Goal: Task Accomplishment & Management: Use online tool/utility

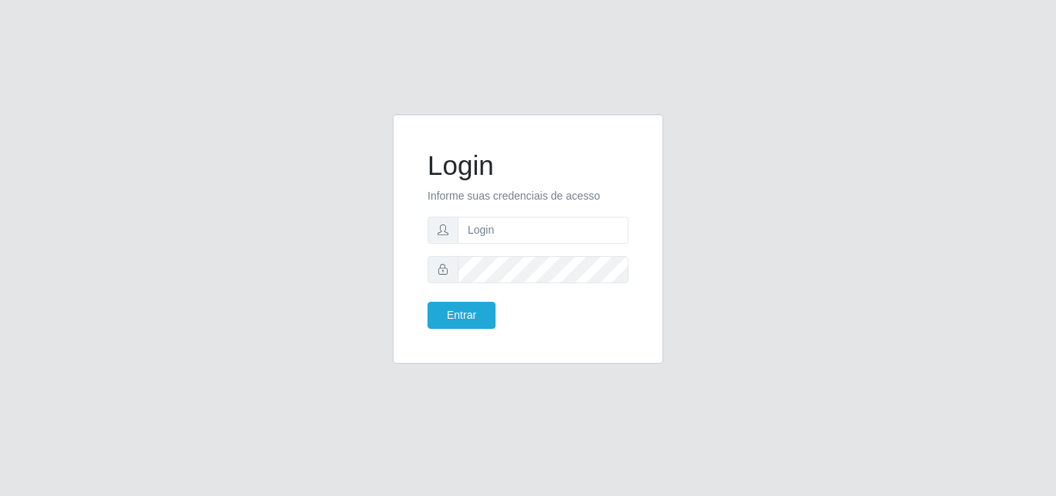
type input "ana@saullus"
click at [468, 324] on button "Entrar" at bounding box center [462, 315] width 68 height 27
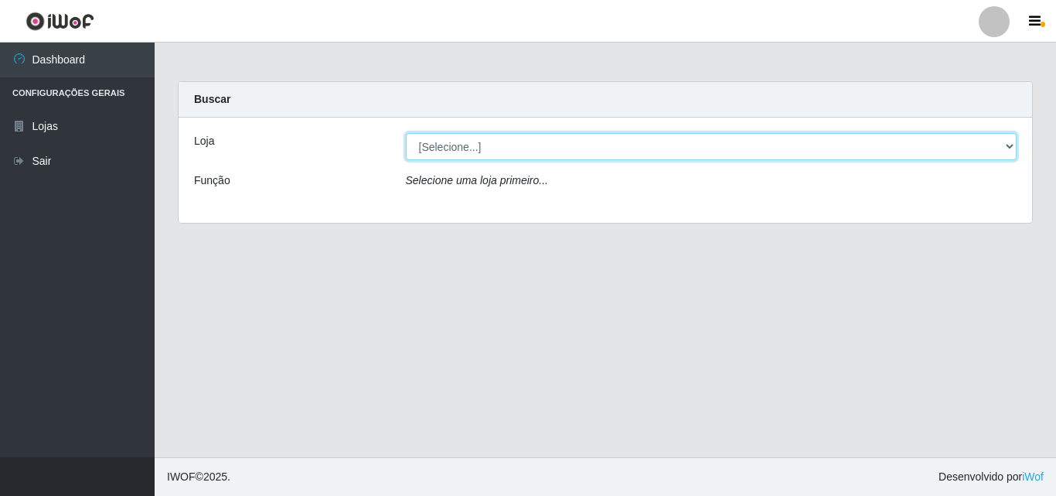
click at [1012, 145] on select "[Selecione...] Saullus Supermercados" at bounding box center [712, 146] width 612 height 27
select select "423"
click at [406, 133] on select "[Selecione...] Saullus Supermercados" at bounding box center [712, 146] width 612 height 27
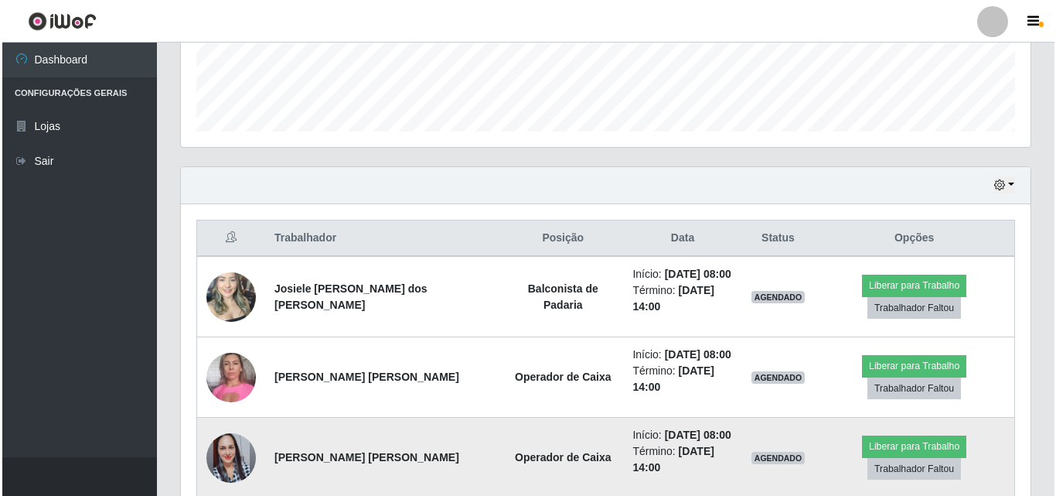
scroll to position [531, 0]
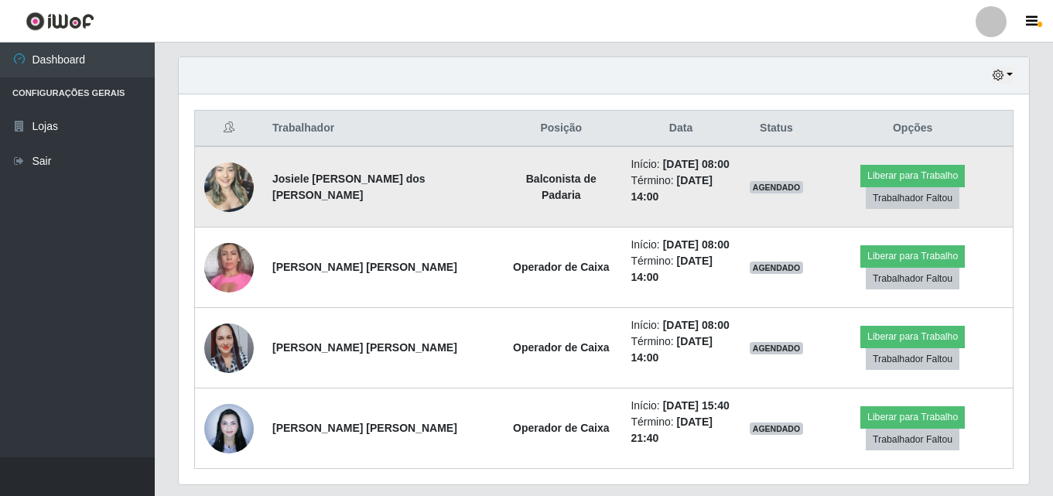
click at [246, 184] on img at bounding box center [228, 187] width 49 height 66
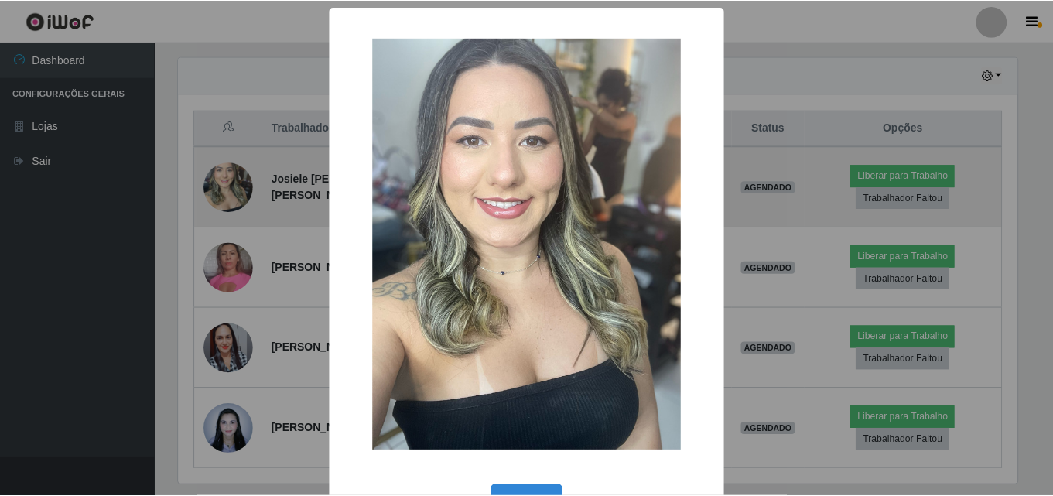
scroll to position [321, 842]
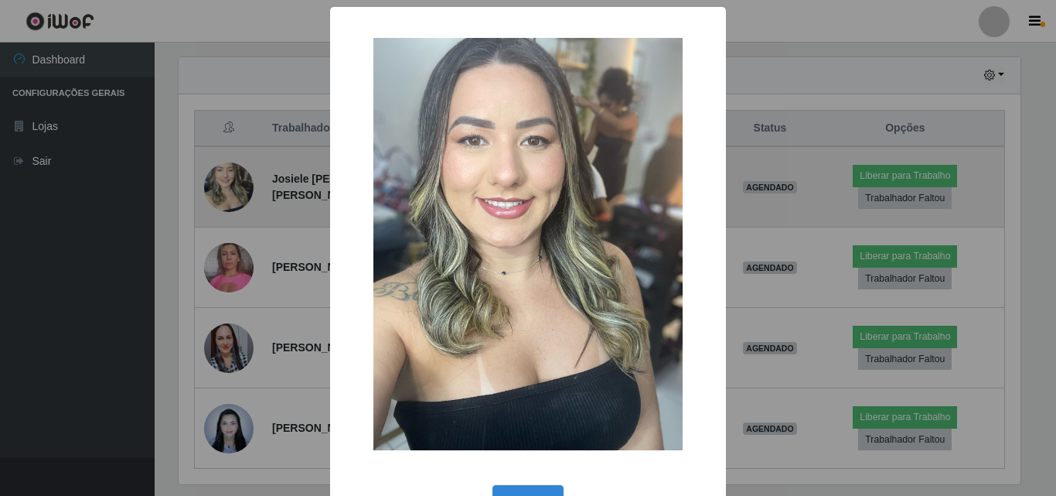
click at [246, 184] on div "× OK Cancel" at bounding box center [528, 248] width 1056 height 496
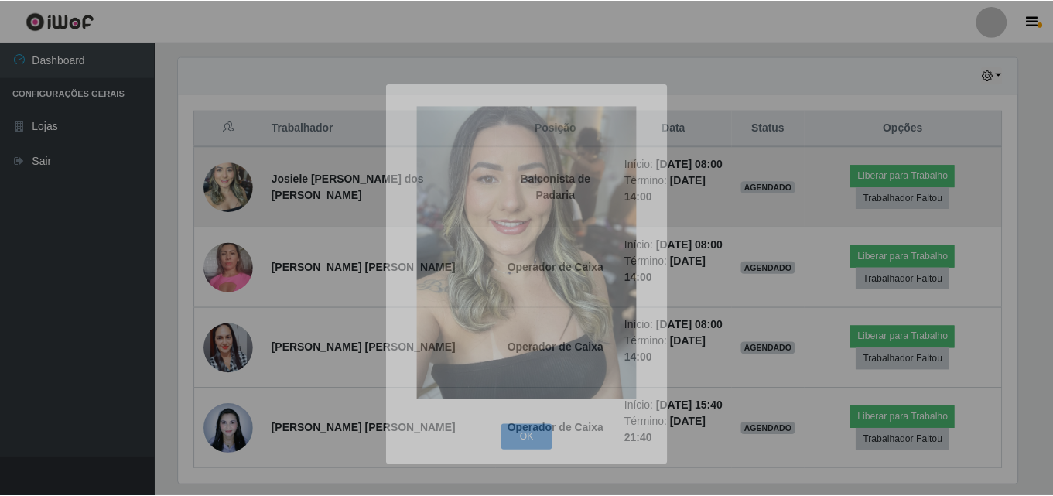
scroll to position [321, 850]
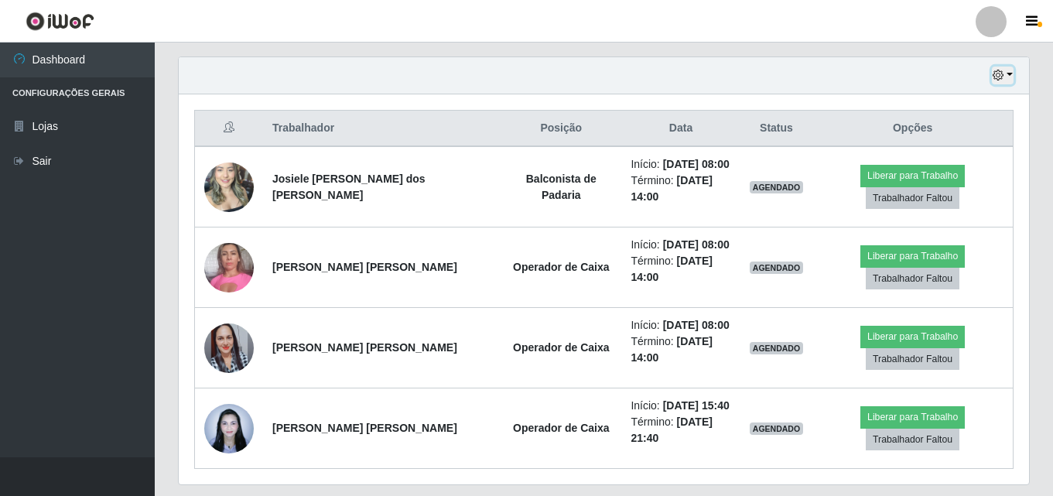
click at [1008, 77] on button "button" at bounding box center [1002, 76] width 22 height 18
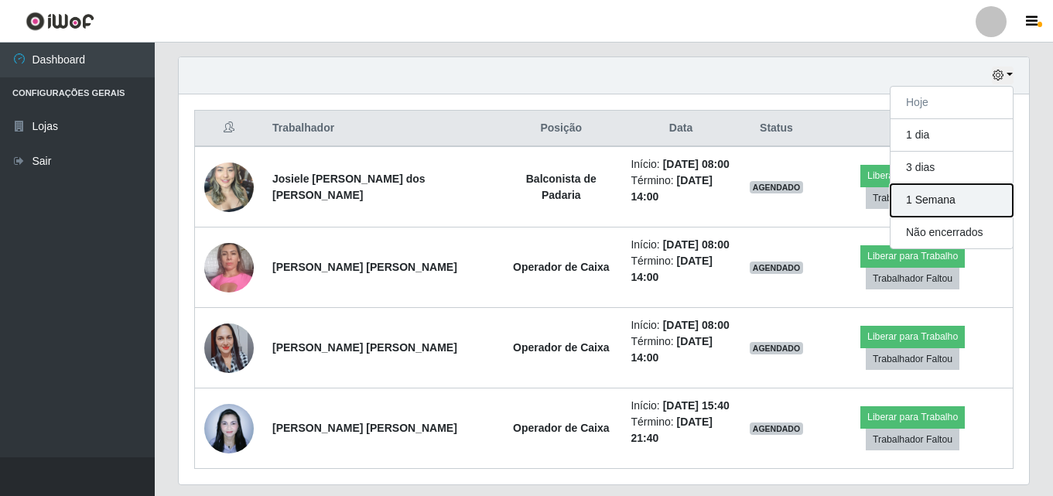
click at [948, 209] on button "1 Semana" at bounding box center [951, 200] width 122 height 32
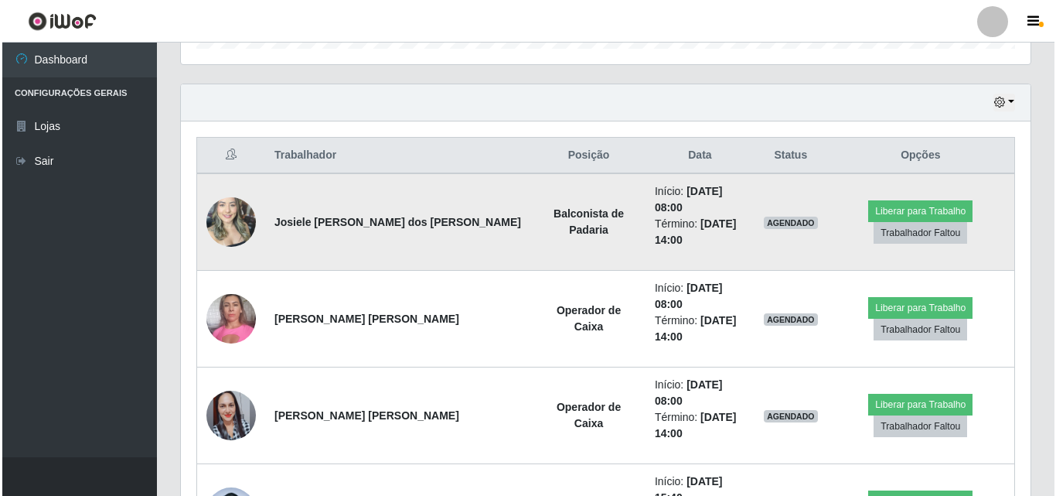
scroll to position [531, 0]
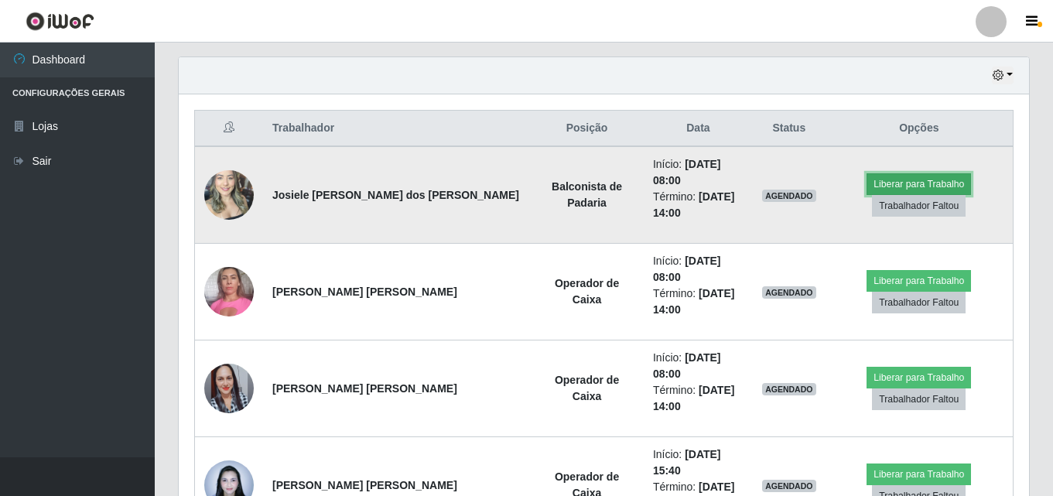
click at [905, 173] on button "Liberar para Trabalho" at bounding box center [918, 184] width 104 height 22
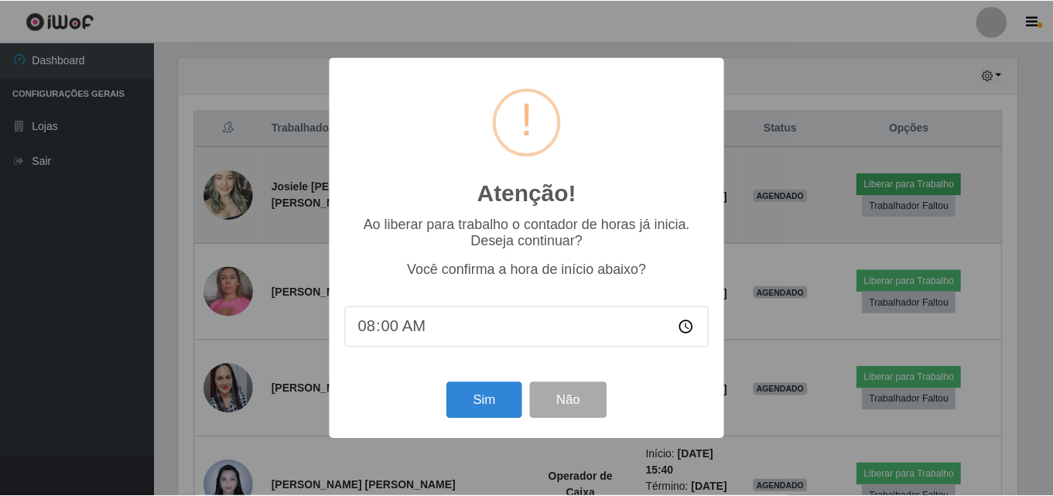
scroll to position [321, 842]
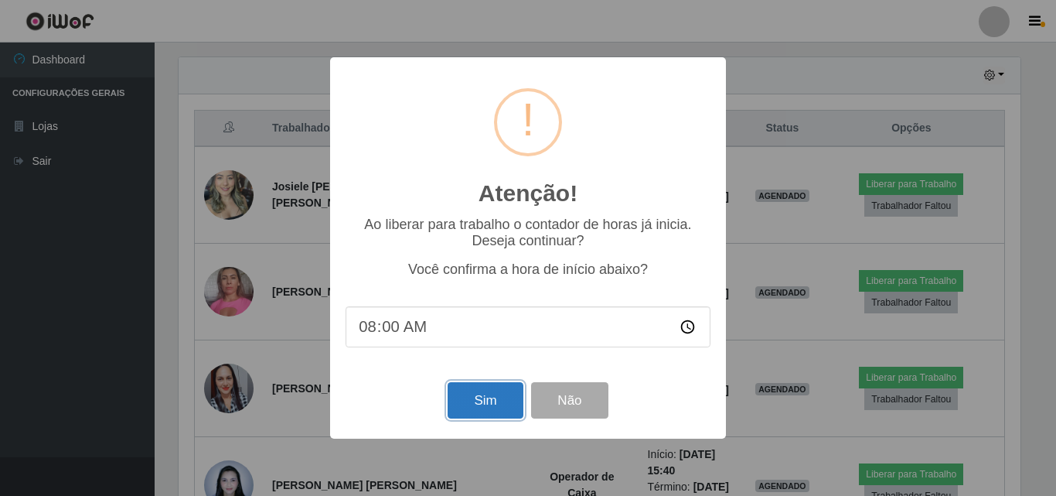
click at [471, 399] on button "Sim" at bounding box center [485, 400] width 75 height 36
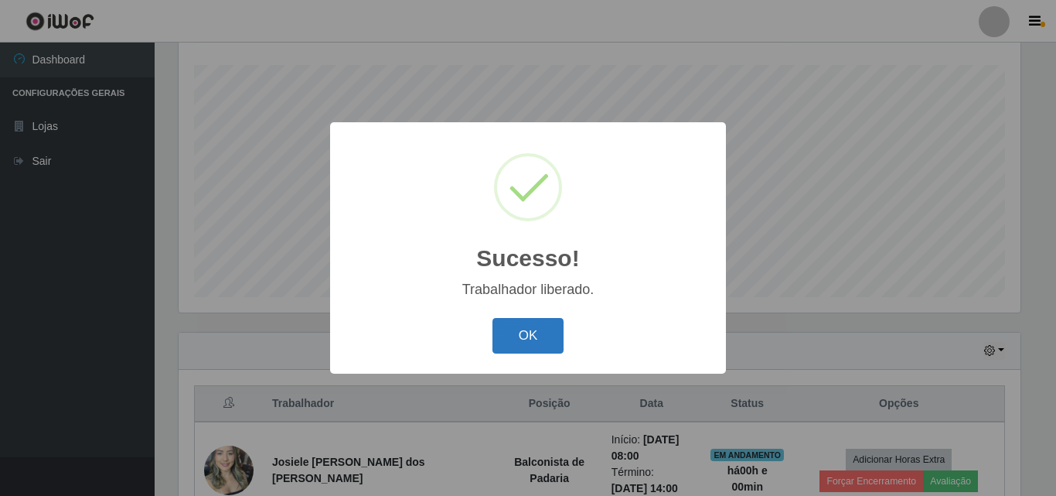
click at [537, 349] on button "OK" at bounding box center [529, 336] width 72 height 36
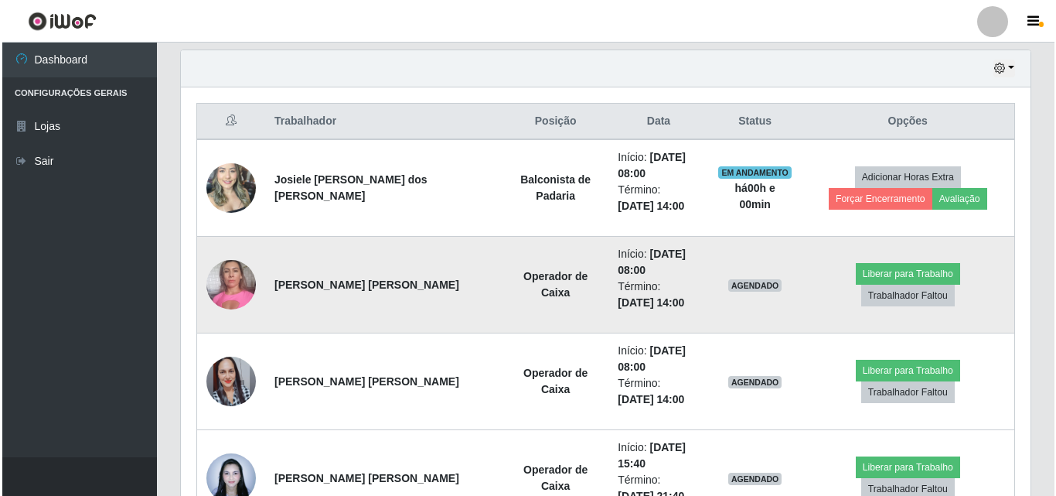
scroll to position [565, 0]
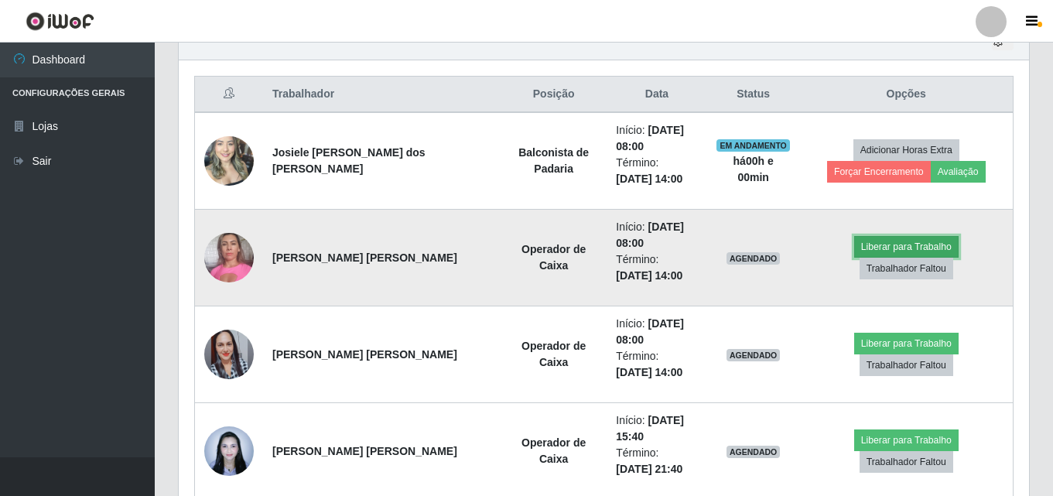
click at [862, 258] on button "Liberar para Trabalho" at bounding box center [906, 247] width 104 height 22
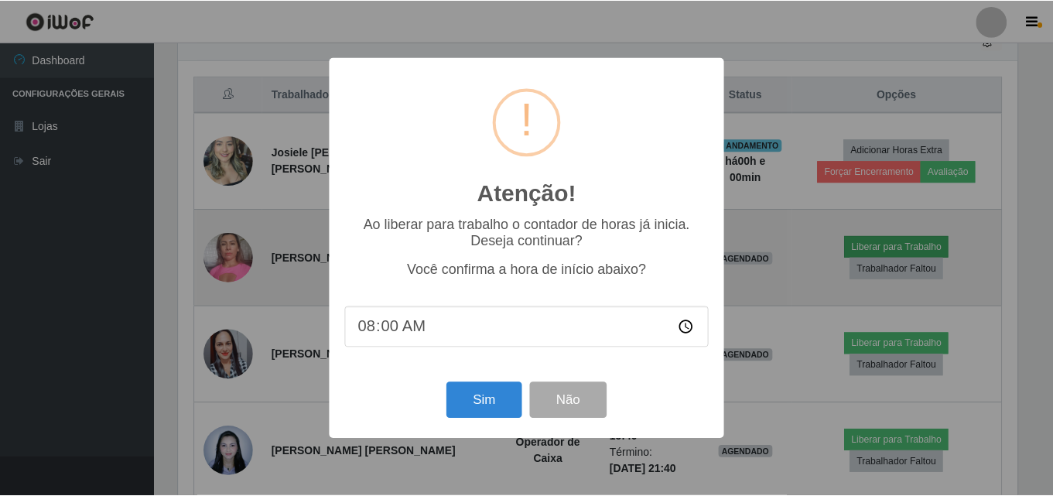
scroll to position [321, 842]
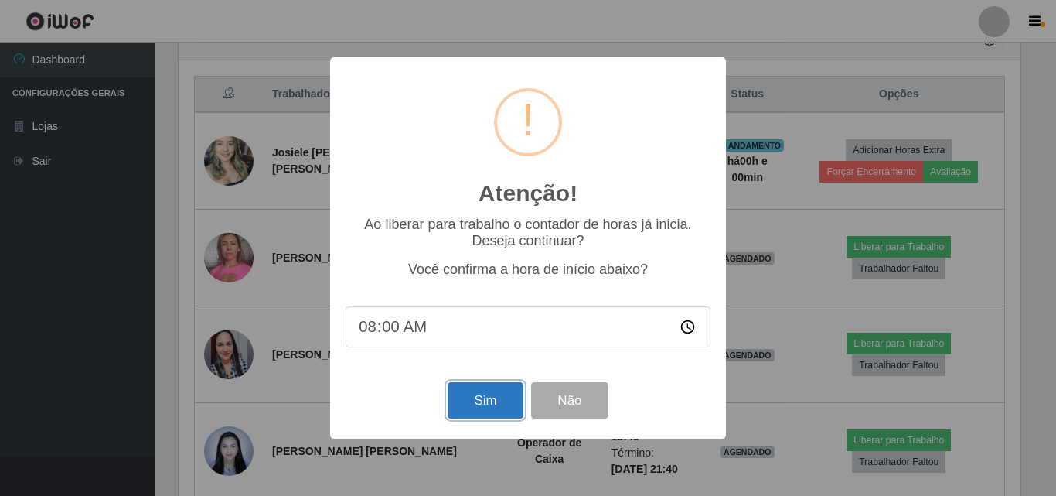
click at [504, 415] on button "Sim" at bounding box center [485, 400] width 75 height 36
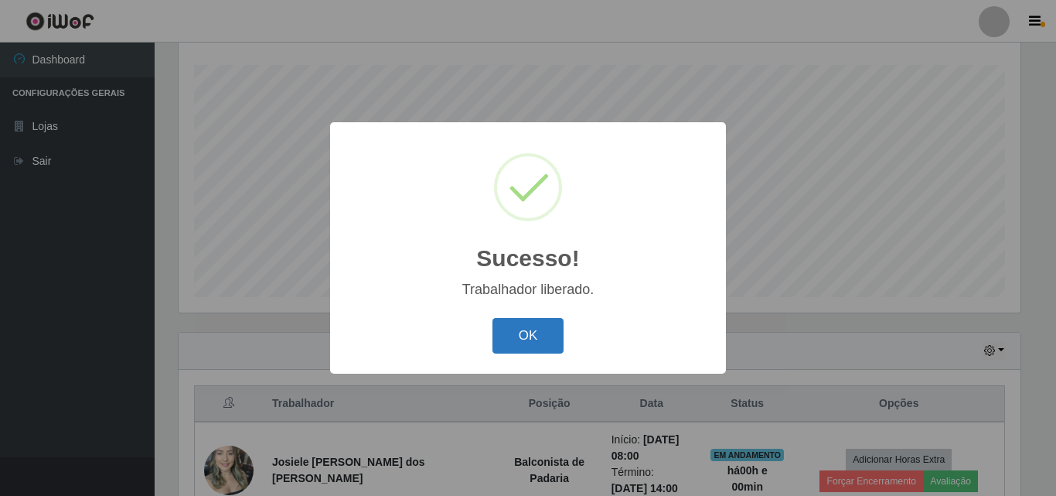
click at [540, 324] on button "OK" at bounding box center [529, 336] width 72 height 36
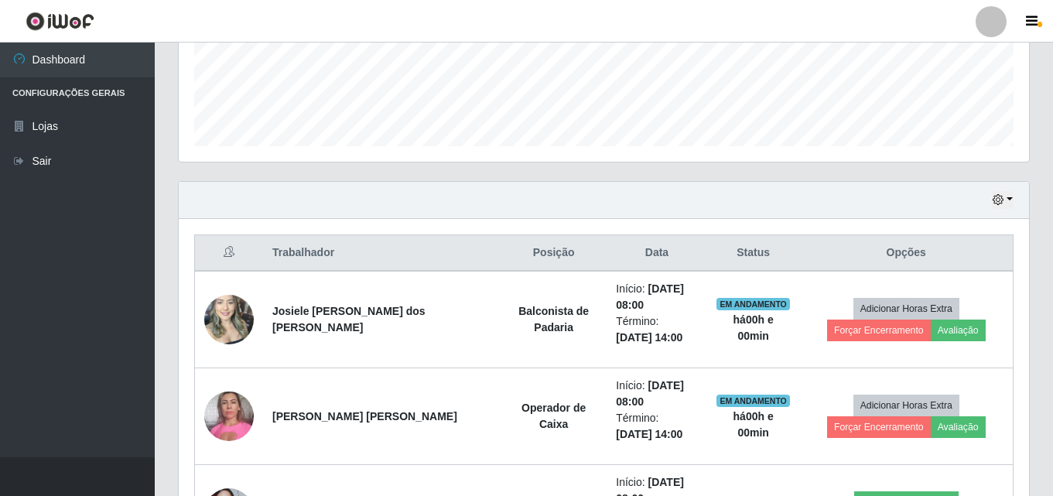
scroll to position [643, 0]
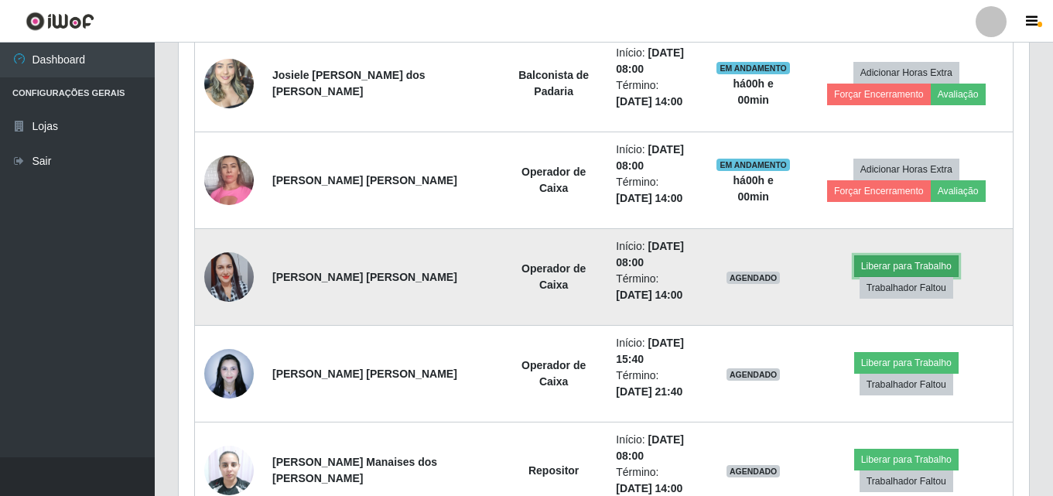
click at [858, 277] on button "Liberar para Trabalho" at bounding box center [906, 266] width 104 height 22
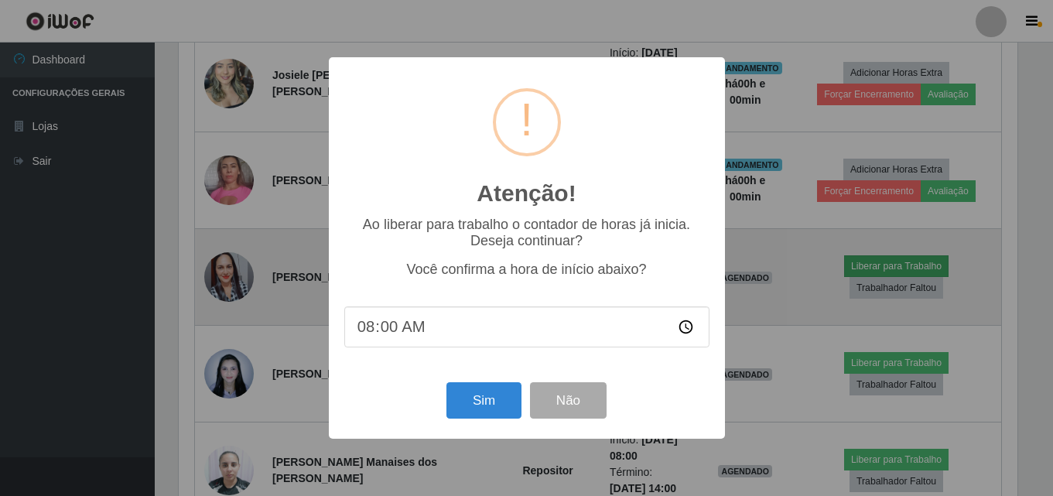
scroll to position [321, 842]
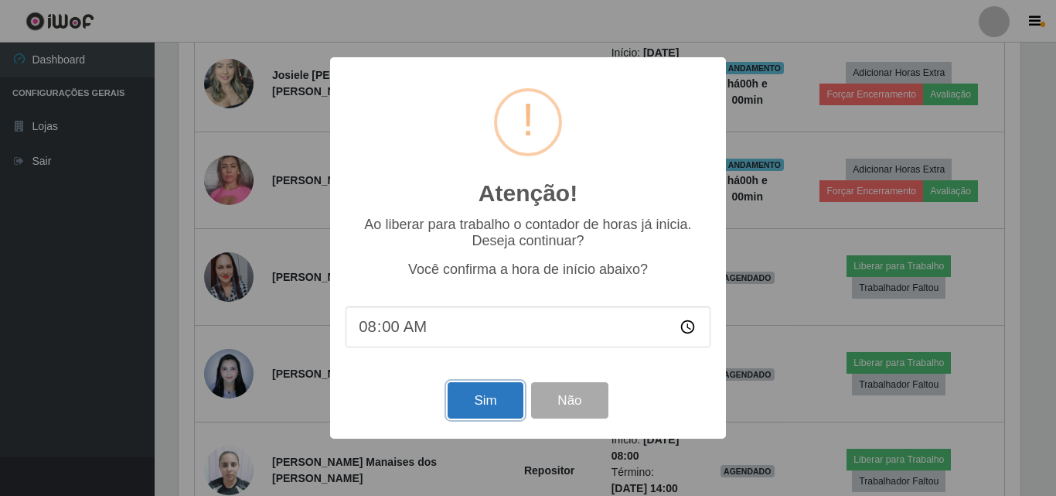
click at [473, 398] on button "Sim" at bounding box center [485, 400] width 75 height 36
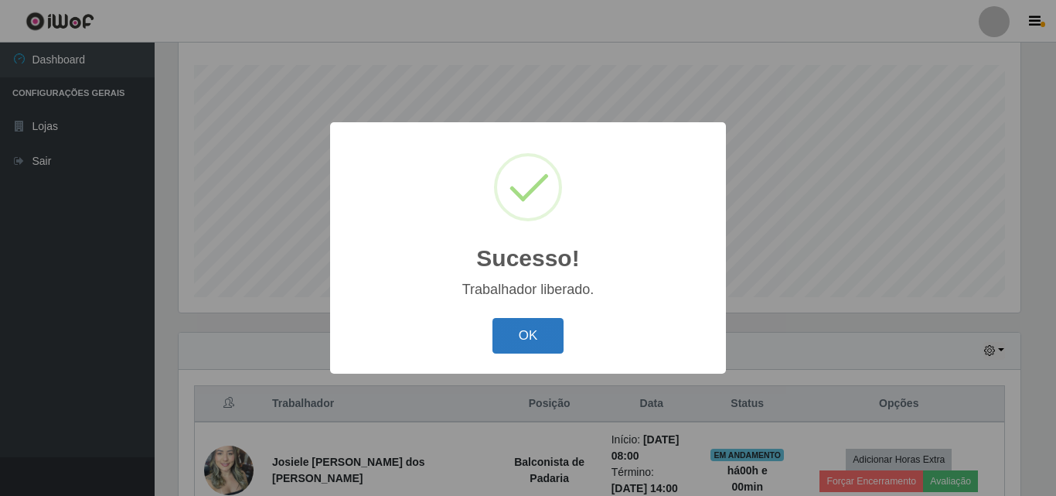
click at [503, 326] on button "OK" at bounding box center [529, 336] width 72 height 36
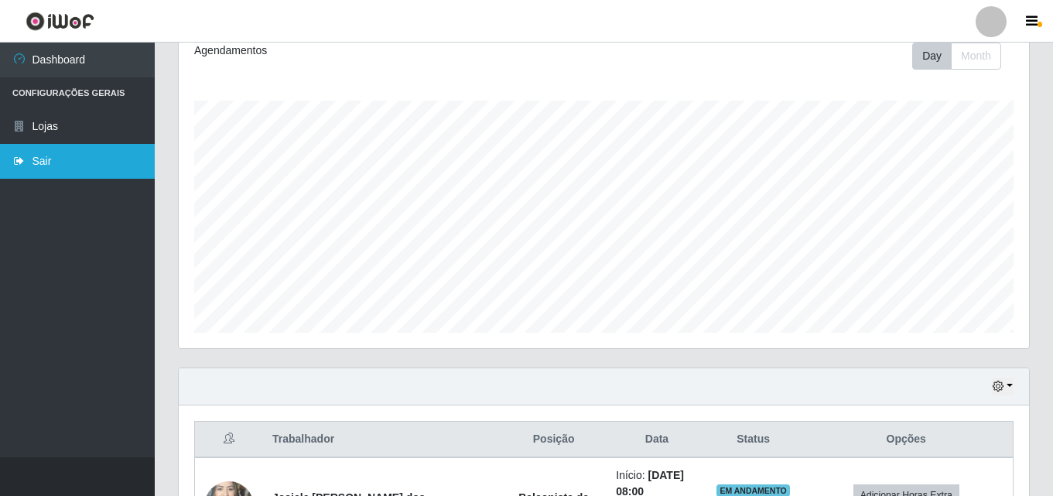
scroll to position [24, 0]
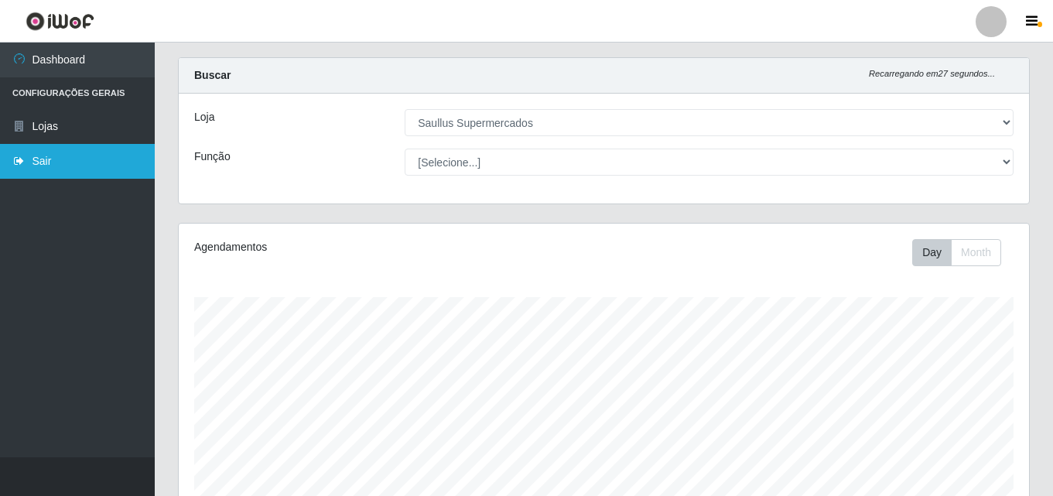
click at [26, 152] on link "Sair" at bounding box center [77, 161] width 155 height 35
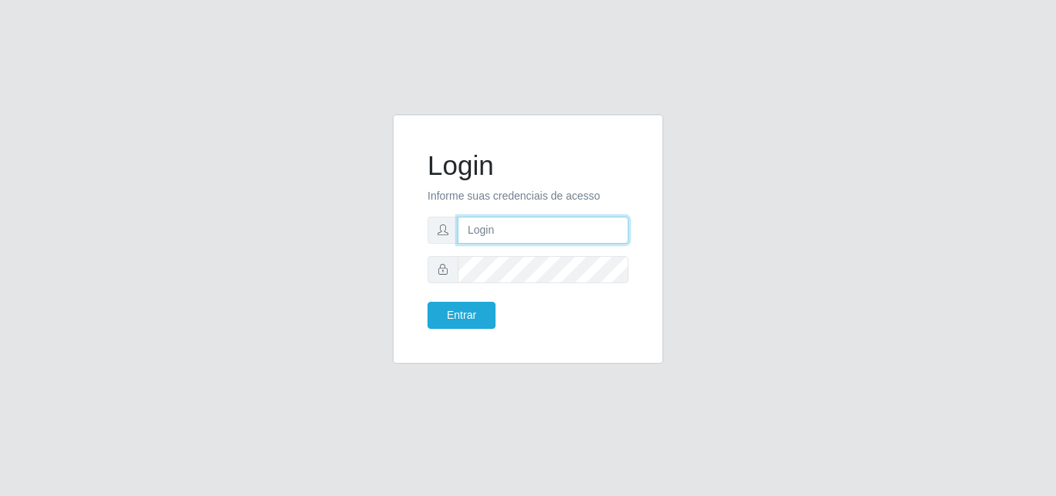
click at [497, 238] on input "text" at bounding box center [543, 230] width 171 height 27
type input "ana@saullus"
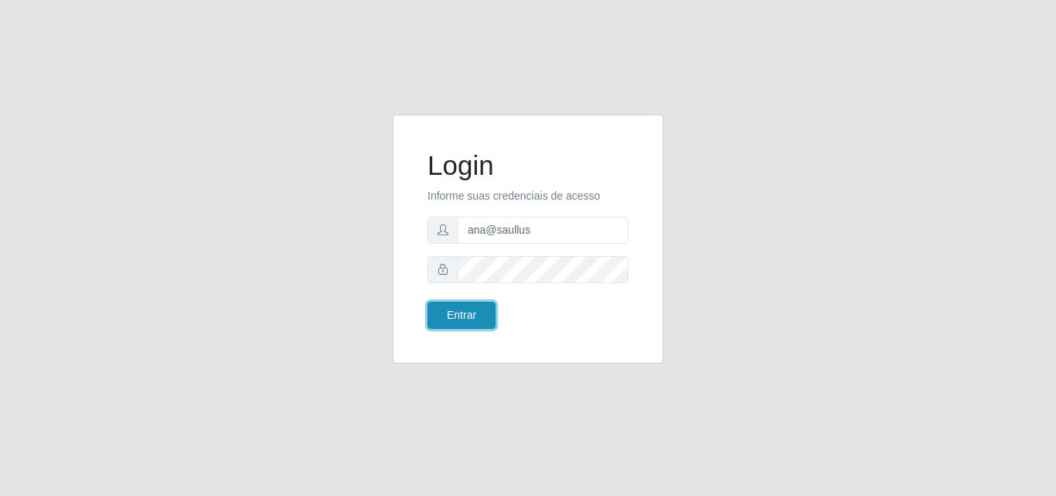
click at [469, 319] on button "Entrar" at bounding box center [462, 315] width 68 height 27
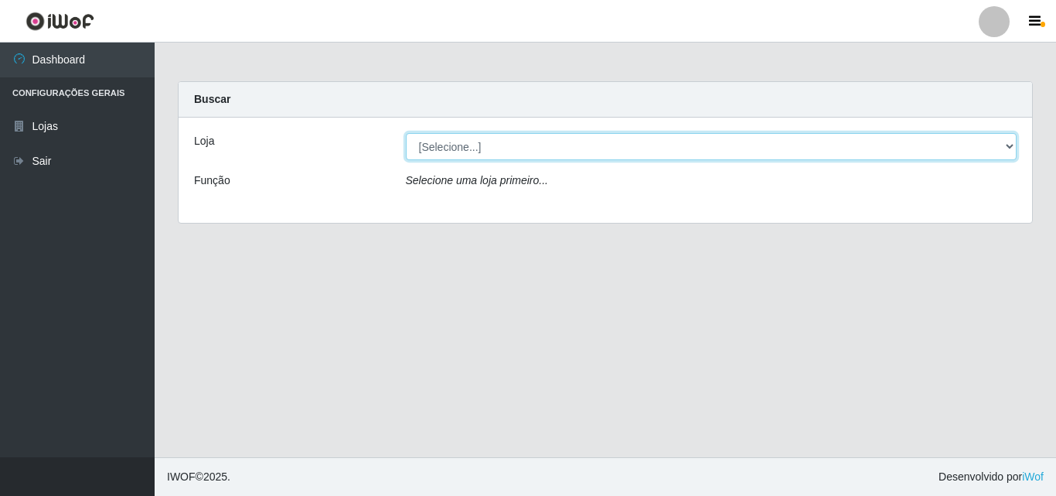
click at [1016, 148] on select "[Selecione...] Saullus Supermercados" at bounding box center [712, 146] width 612 height 27
select select "423"
click at [406, 133] on select "[Selecione...] Saullus Supermercados" at bounding box center [712, 146] width 612 height 27
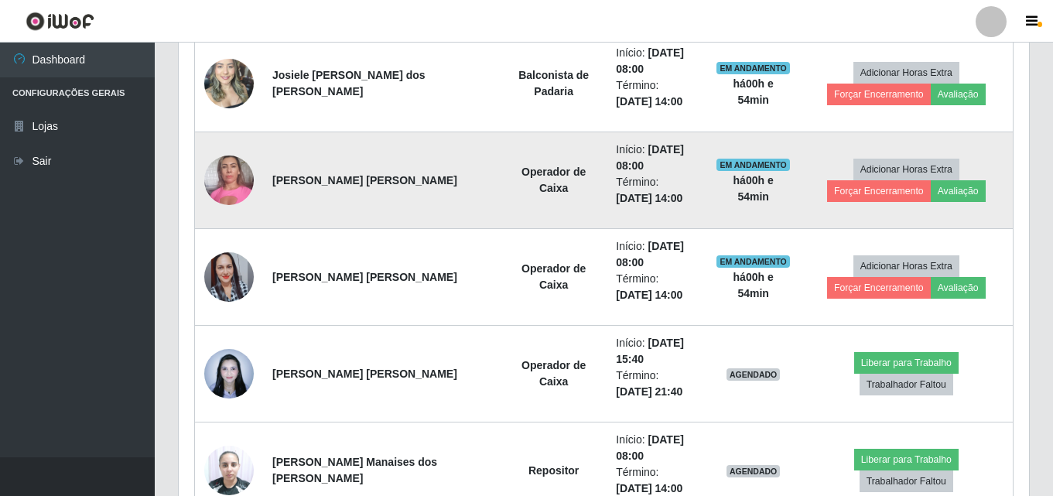
scroll to position [720, 0]
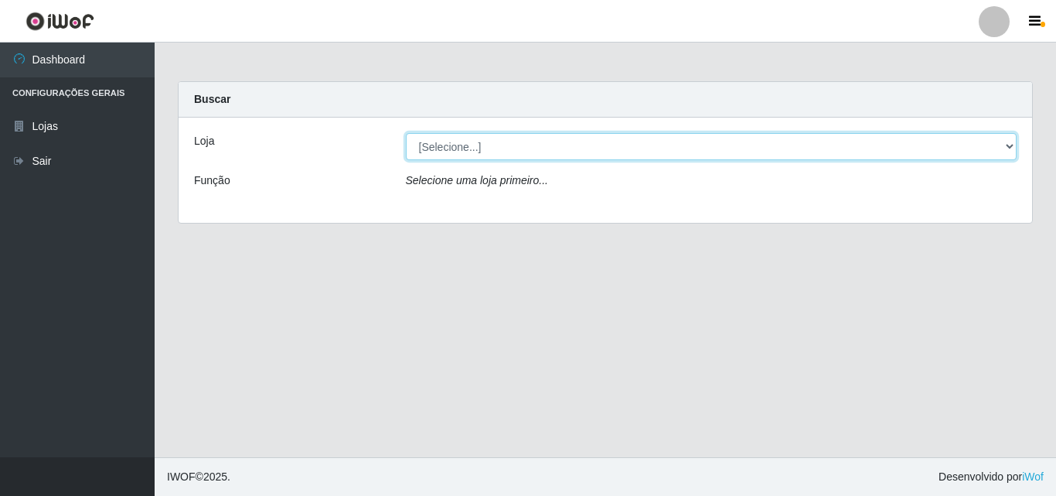
click at [1008, 135] on select "[Selecione...] Saullus Supermercados" at bounding box center [712, 146] width 612 height 27
select select "423"
click at [406, 133] on select "[Selecione...] Saullus Supermercados" at bounding box center [712, 146] width 612 height 27
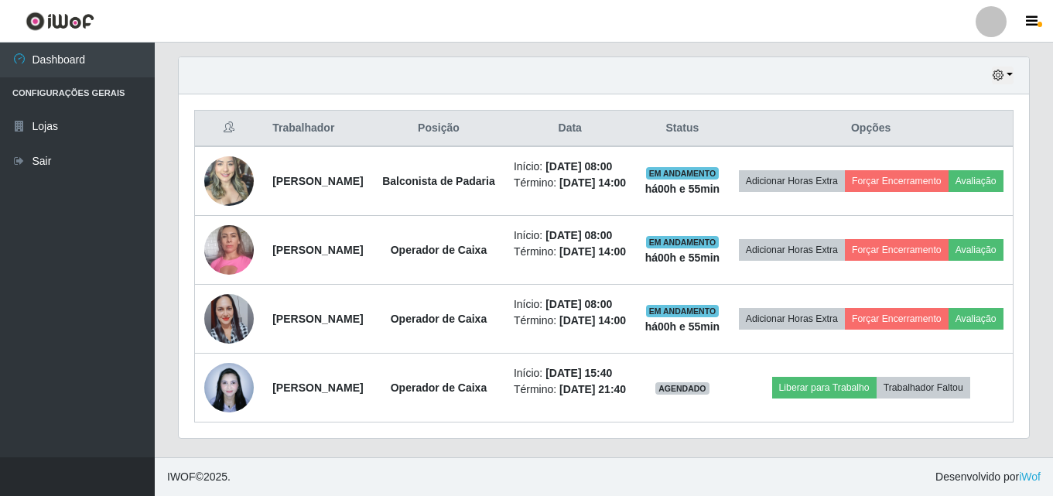
scroll to position [643, 0]
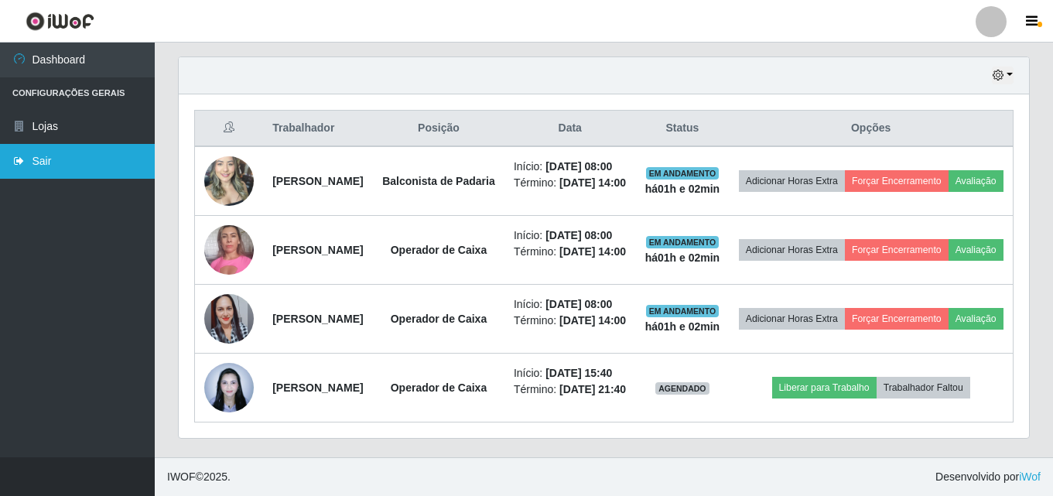
click at [51, 166] on link "Sair" at bounding box center [77, 161] width 155 height 35
